Goal: Task Accomplishment & Management: Complete application form

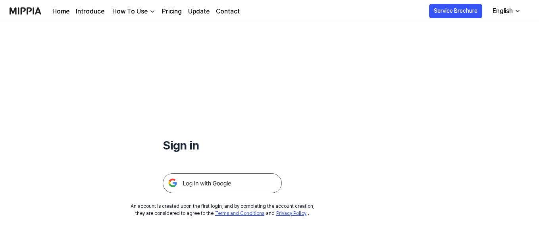
drag, startPoint x: 0, startPoint y: 0, endPoint x: 227, endPoint y: 183, distance: 291.5
click at [227, 183] on img at bounding box center [222, 184] width 119 height 20
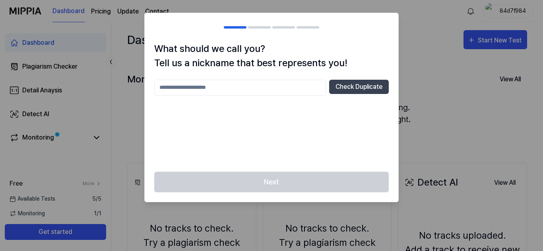
click at [199, 91] on input "text" at bounding box center [240, 88] width 172 height 16
click at [205, 86] on input "text" at bounding box center [240, 88] width 172 height 16
drag, startPoint x: 199, startPoint y: 89, endPoint x: 177, endPoint y: 87, distance: 22.3
click at [177, 87] on input "text" at bounding box center [240, 88] width 172 height 16
paste input "text"
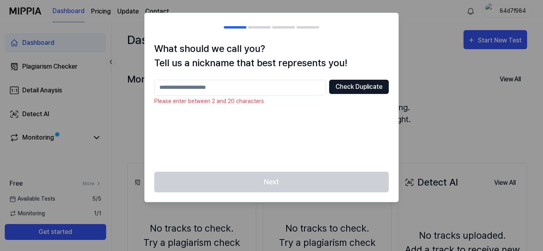
click at [344, 87] on button "Check Duplicate" at bounding box center [359, 87] width 60 height 14
click at [350, 87] on button "Check Duplicate" at bounding box center [359, 87] width 60 height 14
click at [203, 87] on input "text" at bounding box center [240, 88] width 172 height 16
click at [410, 53] on div at bounding box center [271, 125] width 543 height 251
click at [42, 70] on div at bounding box center [271, 125] width 543 height 251
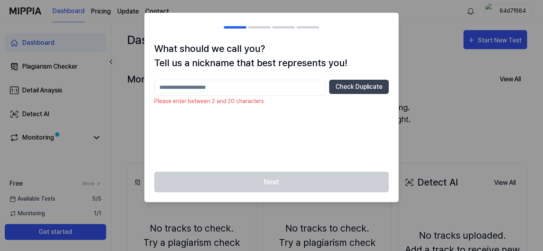
click at [95, 137] on div at bounding box center [271, 125] width 543 height 251
click at [358, 85] on button "Check Duplicate" at bounding box center [359, 87] width 60 height 14
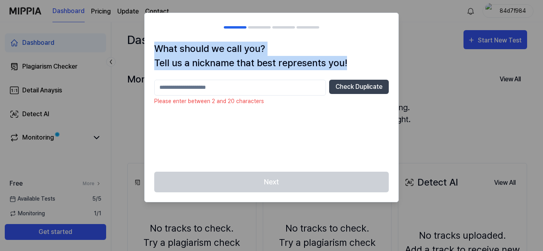
drag, startPoint x: 156, startPoint y: 46, endPoint x: 363, endPoint y: 66, distance: 207.6
click at [363, 66] on h1 "What should we call you? Tell us a nickname that best represents you!" at bounding box center [271, 56] width 234 height 29
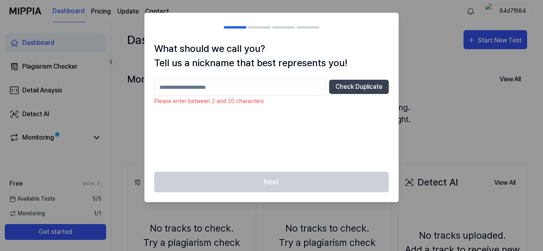
click at [230, 90] on input "text" at bounding box center [240, 88] width 172 height 16
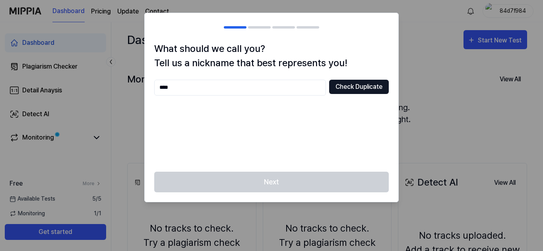
type input "****"
click at [368, 81] on button "Check Duplicate" at bounding box center [359, 87] width 60 height 14
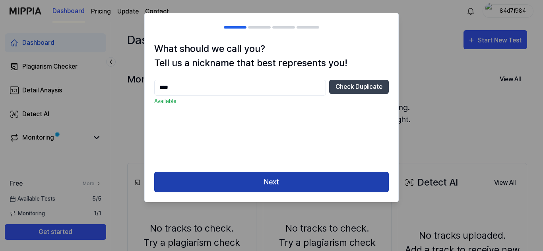
click at [270, 180] on button "Next" at bounding box center [271, 182] width 234 height 21
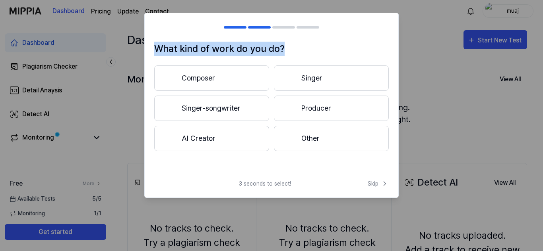
drag, startPoint x: 156, startPoint y: 46, endPoint x: 338, endPoint y: 53, distance: 182.0
click at [338, 53] on h1 "What kind of work do you do?" at bounding box center [271, 49] width 234 height 14
click at [366, 49] on h1 "What kind of work do you do?" at bounding box center [271, 49] width 234 height 14
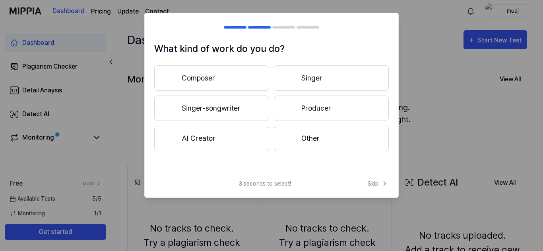
click at [330, 135] on button "Other" at bounding box center [331, 138] width 115 height 25
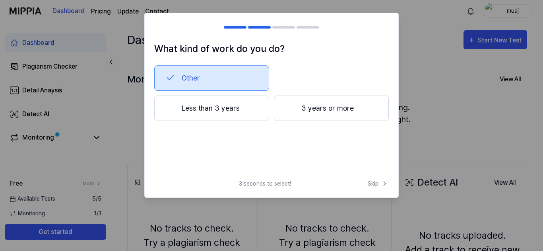
click at [229, 112] on button "Less than 3 years" at bounding box center [211, 108] width 115 height 25
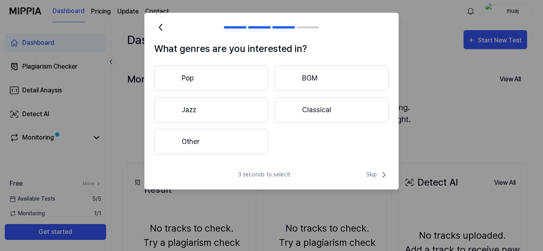
click at [229, 148] on button "Other" at bounding box center [211, 141] width 114 height 25
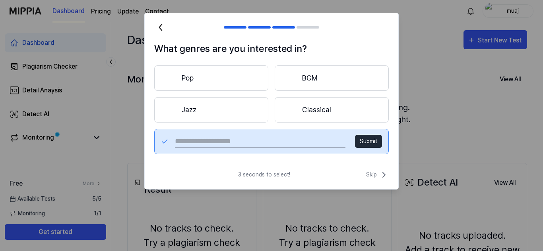
click at [265, 144] on input "text" at bounding box center [260, 141] width 170 height 13
click at [266, 142] on input "text" at bounding box center [260, 141] width 170 height 13
paste input "**********"
type input "**********"
click at [370, 144] on button "Submit" at bounding box center [368, 141] width 27 height 13
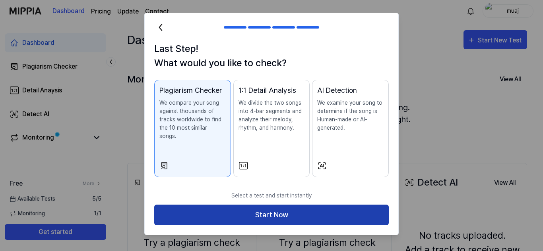
click at [276, 208] on button "Start Now" at bounding box center [271, 215] width 234 height 21
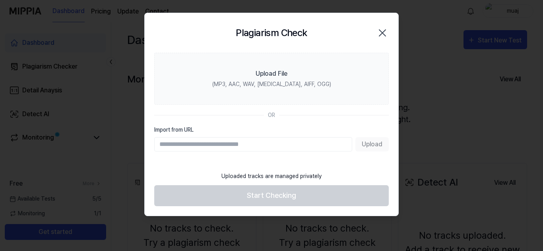
click at [214, 142] on input "Import from URL" at bounding box center [253, 144] width 198 height 14
click at [368, 142] on div "Upload" at bounding box center [271, 144] width 234 height 14
click at [278, 138] on input "Import from URL" at bounding box center [253, 144] width 198 height 14
click at [375, 144] on div "Upload" at bounding box center [271, 144] width 234 height 14
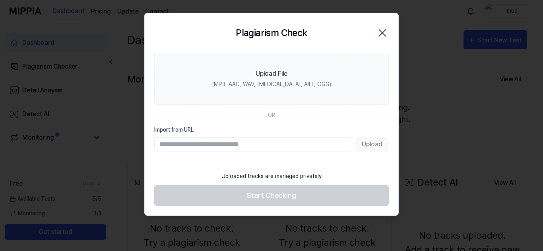
click at [305, 142] on input "Import from URL" at bounding box center [253, 144] width 198 height 14
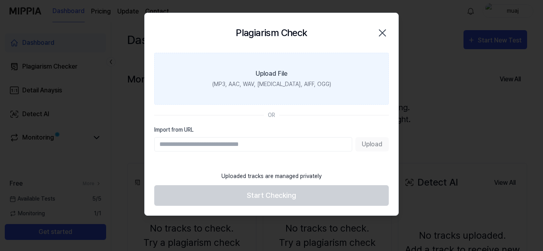
click at [277, 89] on label "Upload File (MP3, AAC, WAV, [MEDICAL_DATA], AIFF, OGG)" at bounding box center [271, 79] width 234 height 52
click at [0, 0] on input "Upload File (MP3, AAC, WAV, [MEDICAL_DATA], AIFF, OGG)" at bounding box center [0, 0] width 0 height 0
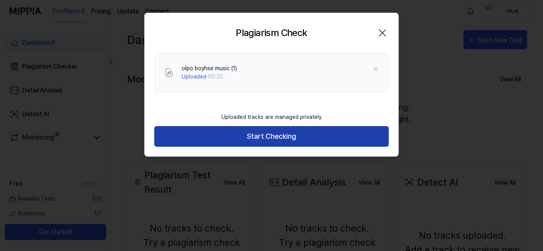
click at [269, 135] on button "Start Checking" at bounding box center [271, 136] width 234 height 21
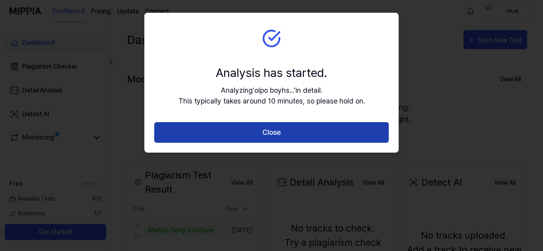
click at [274, 133] on button "Close" at bounding box center [271, 132] width 234 height 21
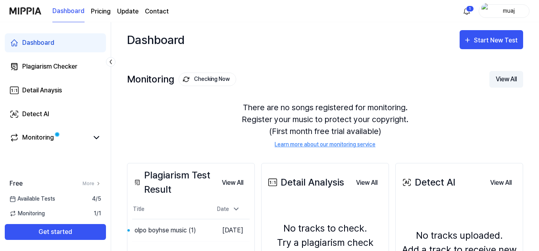
click at [506, 77] on button "View All" at bounding box center [507, 79] width 34 height 17
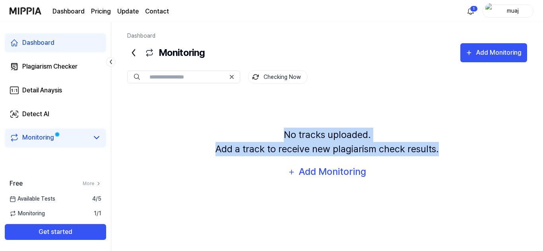
drag, startPoint x: 284, startPoint y: 132, endPoint x: 467, endPoint y: 154, distance: 184.4
click at [467, 154] on div "No tracks uploaded. Add a track to receive new plagiarism check results. Add Mo…" at bounding box center [327, 154] width 400 height 121
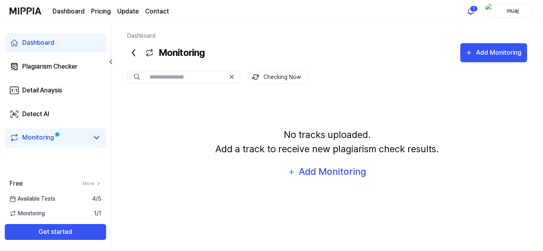
click at [337, 48] on div "Monitoring Add Monitoring" at bounding box center [327, 52] width 400 height 19
click at [137, 50] on icon at bounding box center [133, 52] width 13 height 13
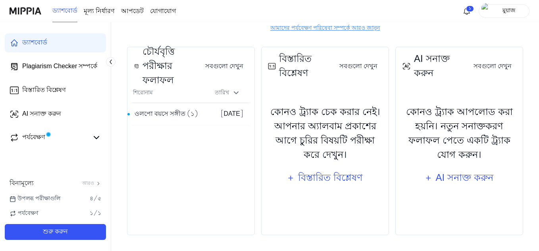
scroll to position [104, 0]
drag, startPoint x: 392, startPoint y: 32, endPoint x: 190, endPoint y: 189, distance: 255.7
click at [190, 190] on div "চৌর্যবৃত্তি পরীক্ষার ফলাফল সবগুলো দেখুন চৌর্যবৃত্তি পরীক্ষার ফলাফল শিরোনাম তারি…" at bounding box center [191, 141] width 128 height 189
click at [459, 178] on font "AI সনাক্ত করুন" at bounding box center [465, 179] width 58 height 14
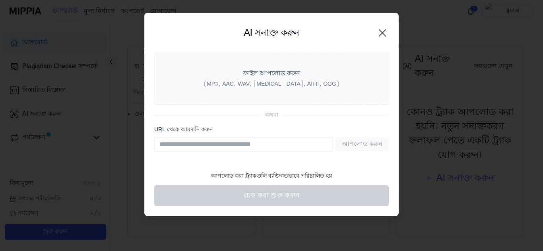
click at [170, 147] on input "URL থেকে আমদানি করুন" at bounding box center [243, 144] width 178 height 14
click at [275, 147] on input "URL থেকে আমদানি করুন" at bounding box center [243, 144] width 178 height 14
click at [201, 145] on input "URL থেকে আমদানি করুন" at bounding box center [243, 144] width 178 height 14
click at [382, 34] on icon "button" at bounding box center [382, 33] width 13 height 13
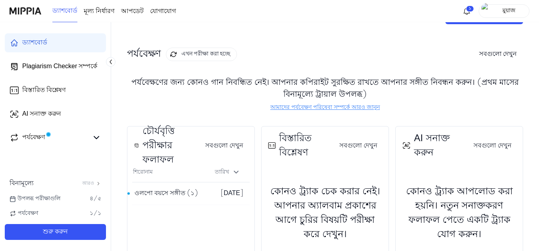
scroll to position [0, 0]
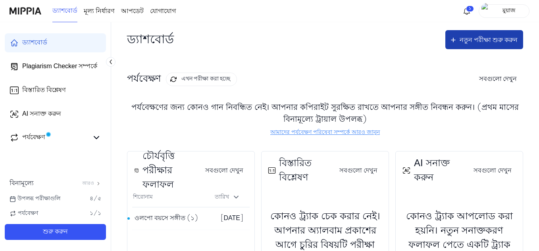
click at [476, 41] on font "নতুন পরীক্ষা শুরু করুন" at bounding box center [489, 40] width 58 height 9
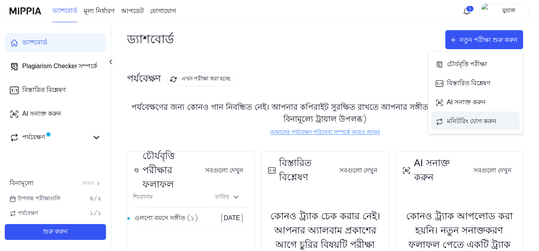
click at [460, 119] on font "মনিটরিং যোগ করুন" at bounding box center [472, 121] width 50 height 9
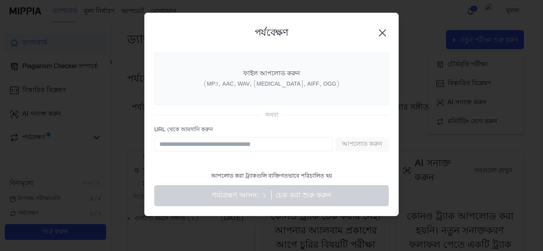
click at [216, 143] on input "URL থেকে আমদানি করুন" at bounding box center [243, 144] width 178 height 14
click at [220, 145] on input "URL থেকে আমদানি করুন" at bounding box center [243, 144] width 178 height 14
click at [385, 31] on icon "button" at bounding box center [382, 33] width 13 height 13
